Goal: Transaction & Acquisition: Subscribe to service/newsletter

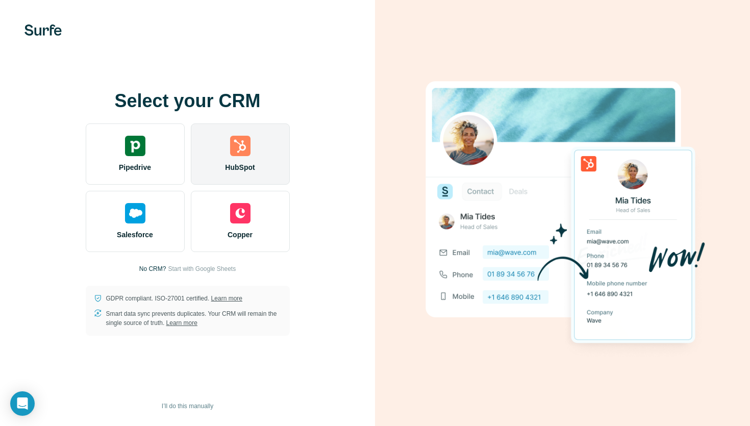
click at [262, 146] on div "HubSpot" at bounding box center [240, 153] width 99 height 61
click at [263, 132] on div "HubSpot" at bounding box center [240, 153] width 99 height 61
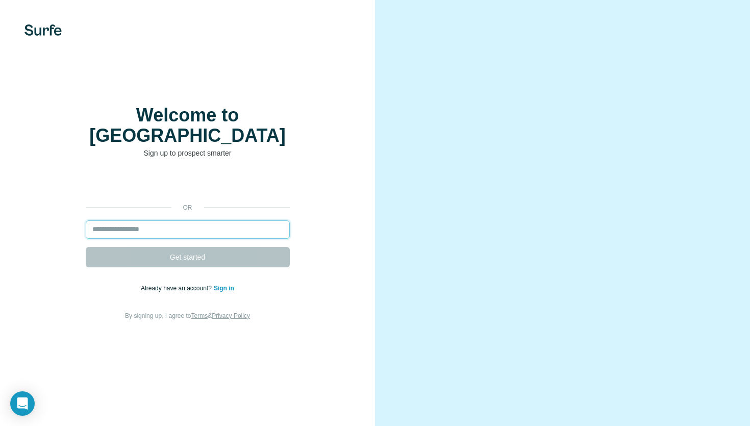
click at [198, 220] on input "email" at bounding box center [188, 229] width 204 height 18
click at [200, 220] on input "email" at bounding box center [188, 229] width 204 height 18
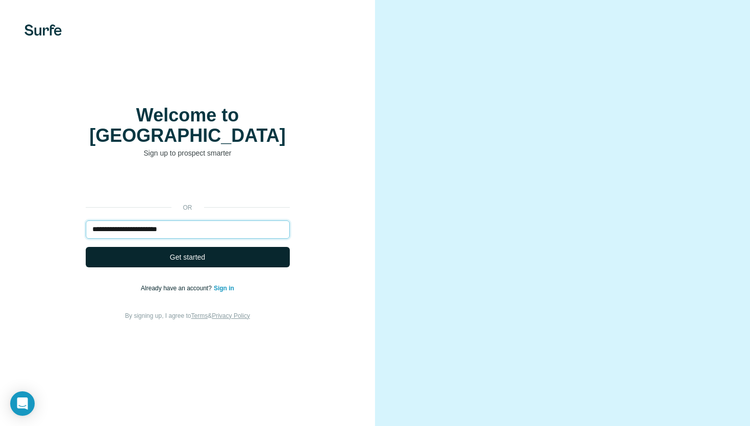
type input "**********"
click at [92, 247] on button "Get started" at bounding box center [188, 257] width 204 height 20
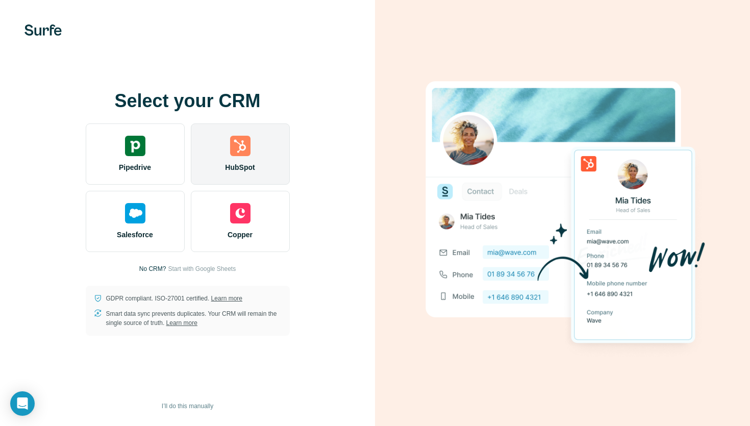
click at [225, 158] on div "HubSpot" at bounding box center [240, 153] width 99 height 61
click at [224, 155] on div "HubSpot" at bounding box center [240, 153] width 99 height 61
